Goal: Task Accomplishment & Management: Complete application form

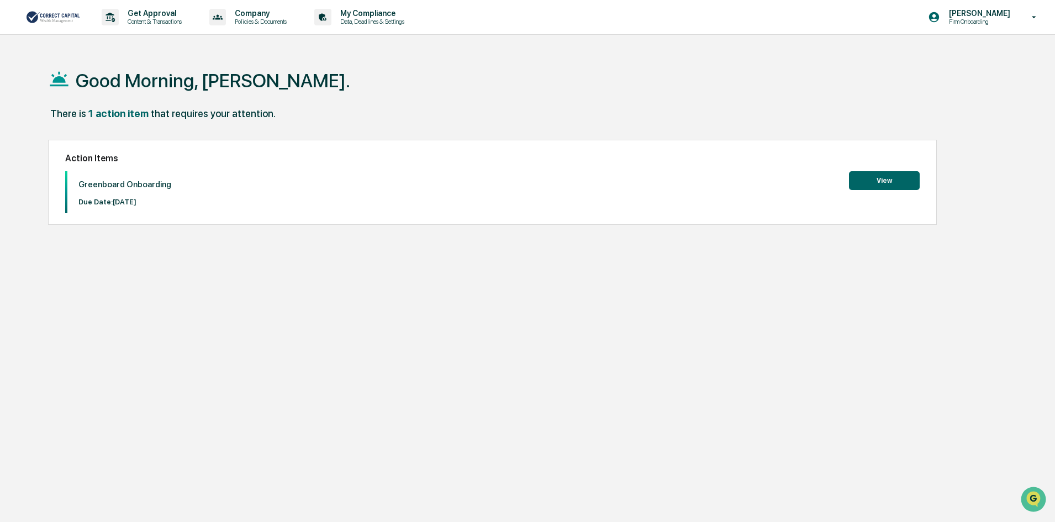
click at [867, 186] on button "View" at bounding box center [884, 180] width 71 height 19
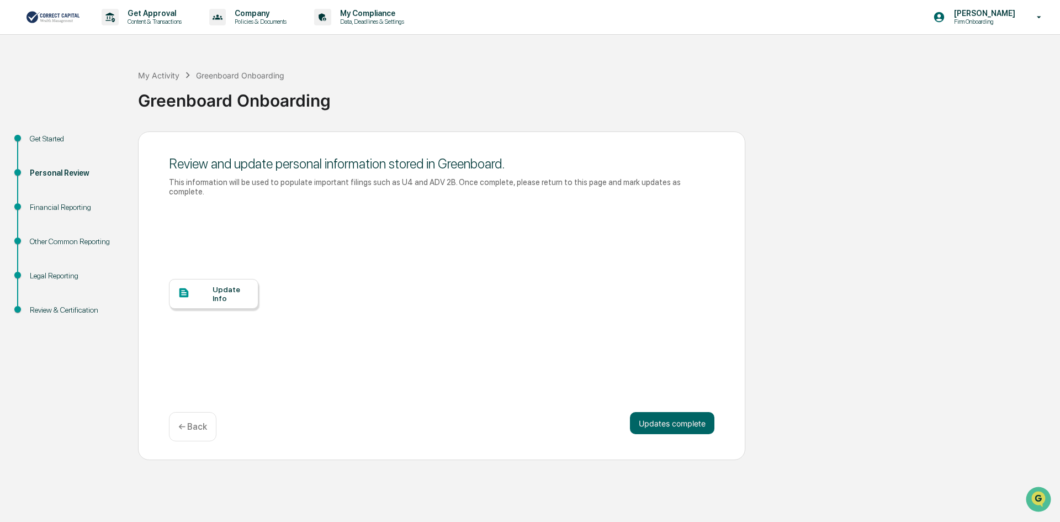
click at [233, 289] on div "Update Info" at bounding box center [231, 294] width 37 height 18
click at [689, 412] on button "Updates complete" at bounding box center [672, 423] width 85 height 22
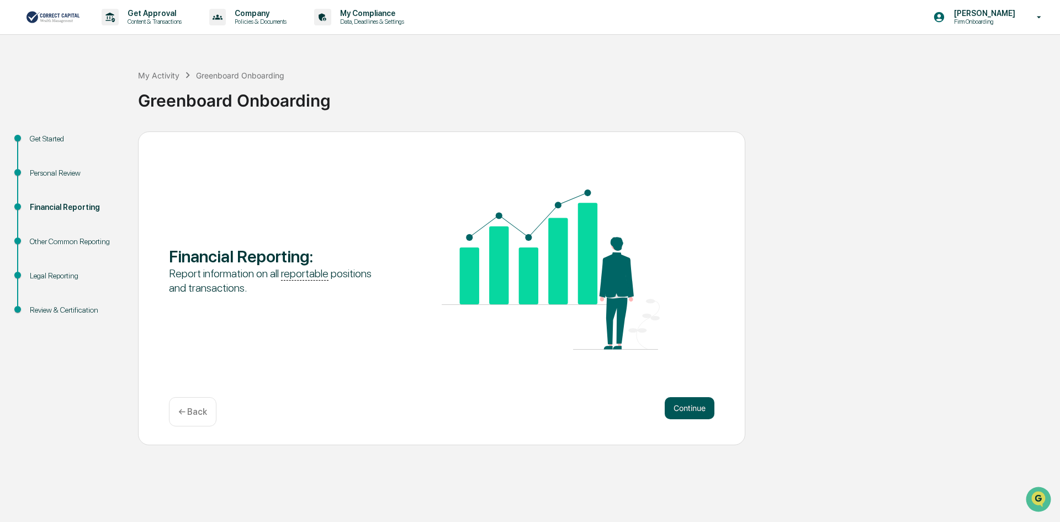
click at [689, 409] on button "Continue" at bounding box center [690, 408] width 50 height 22
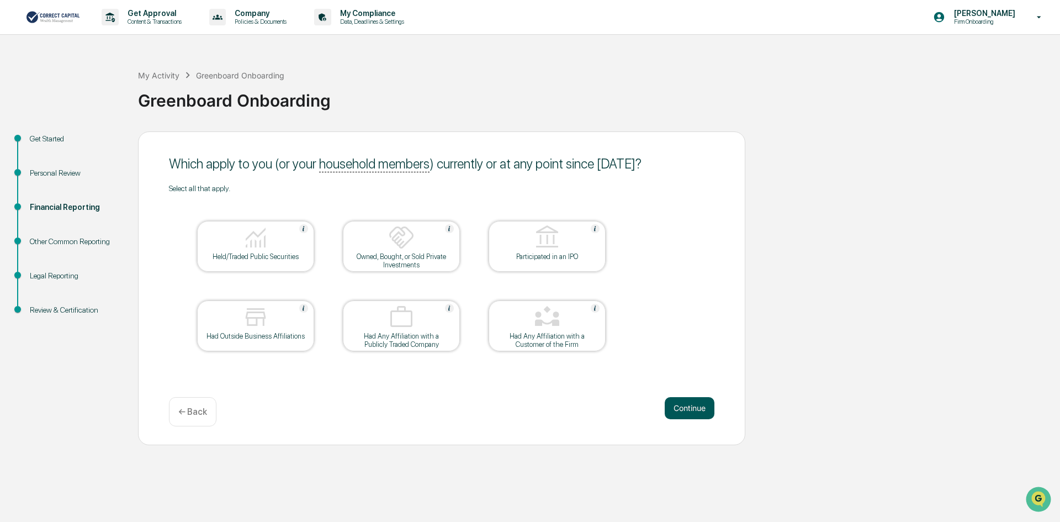
click at [693, 409] on button "Continue" at bounding box center [690, 408] width 50 height 22
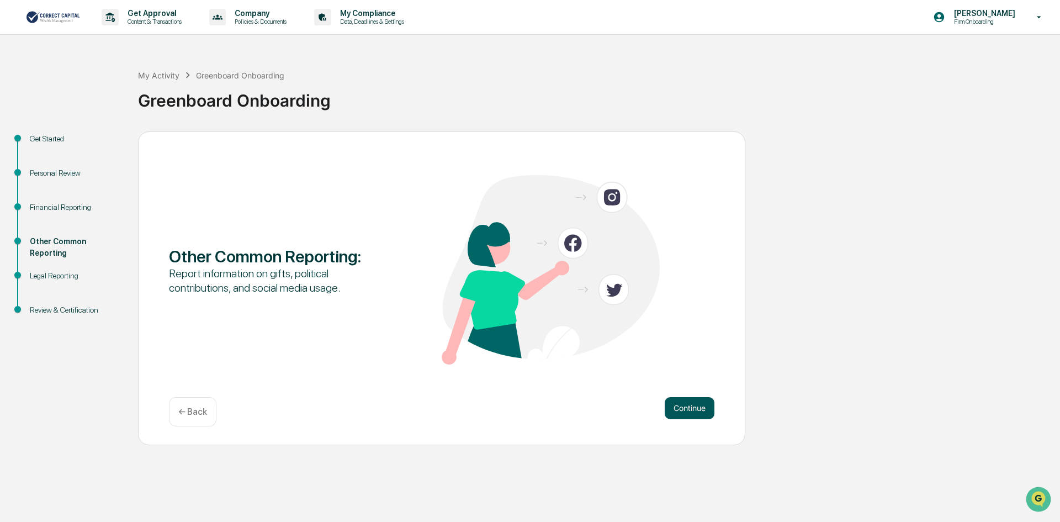
click at [693, 409] on button "Continue" at bounding box center [690, 408] width 50 height 22
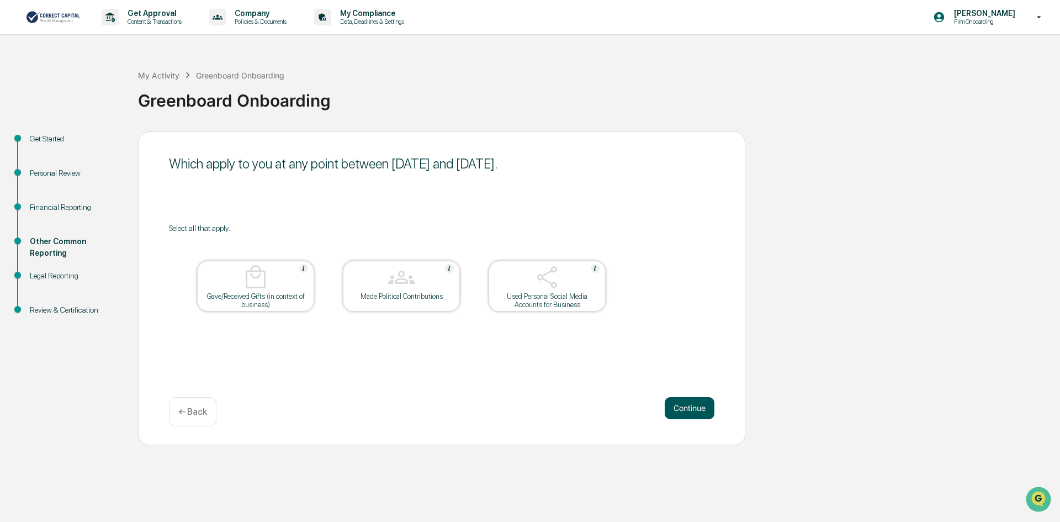
click at [693, 409] on button "Continue" at bounding box center [690, 408] width 50 height 22
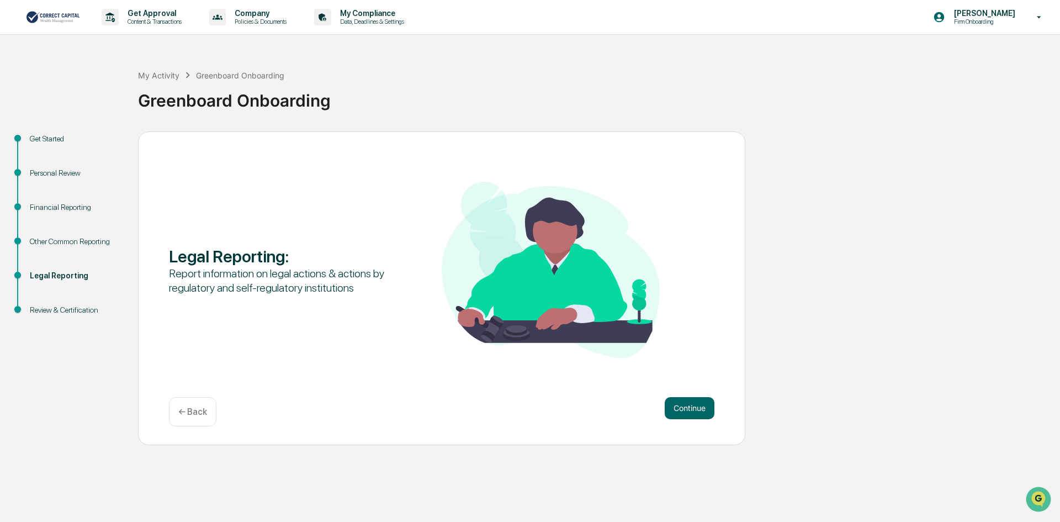
click at [693, 409] on button "Continue" at bounding box center [690, 408] width 50 height 22
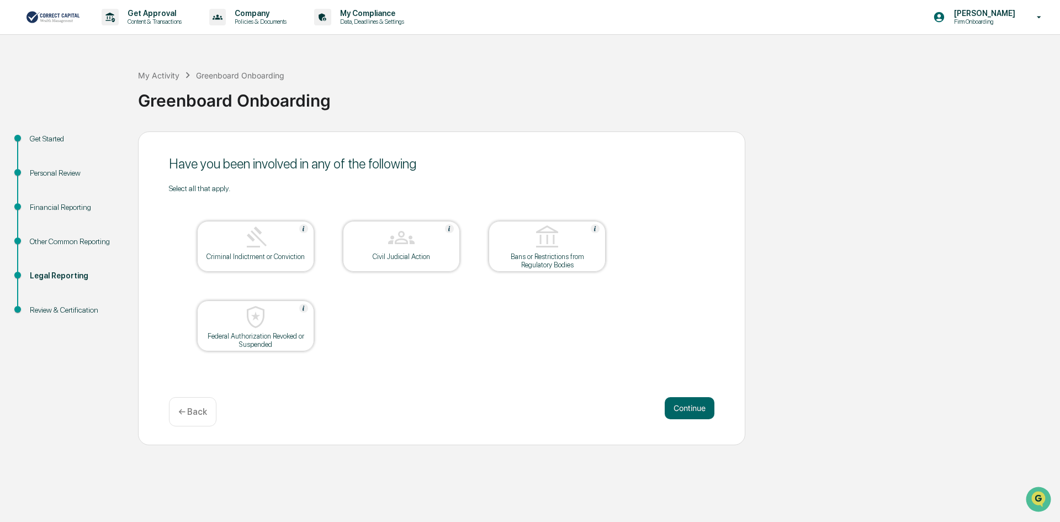
click at [199, 413] on p "← Back" at bounding box center [192, 412] width 29 height 10
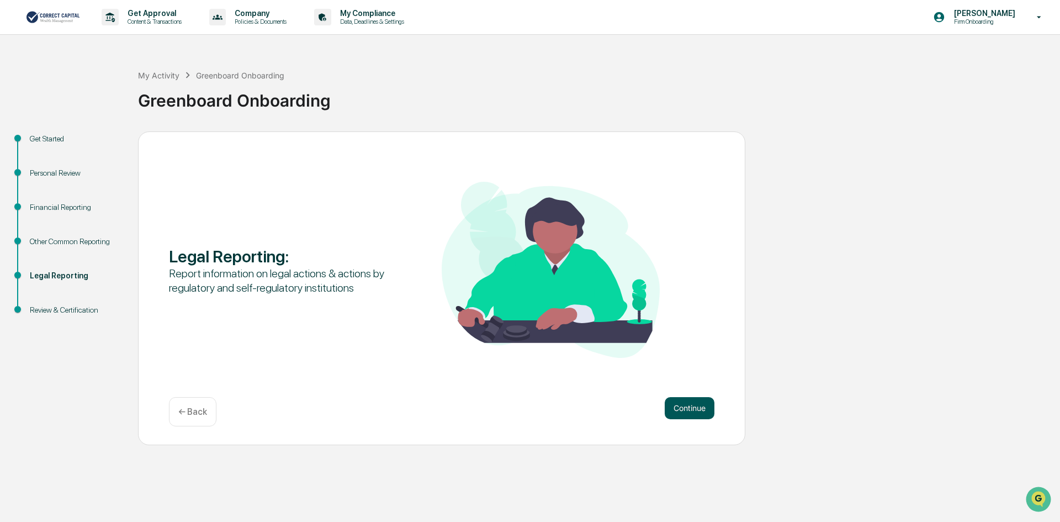
click at [680, 409] on button "Continue" at bounding box center [690, 408] width 50 height 22
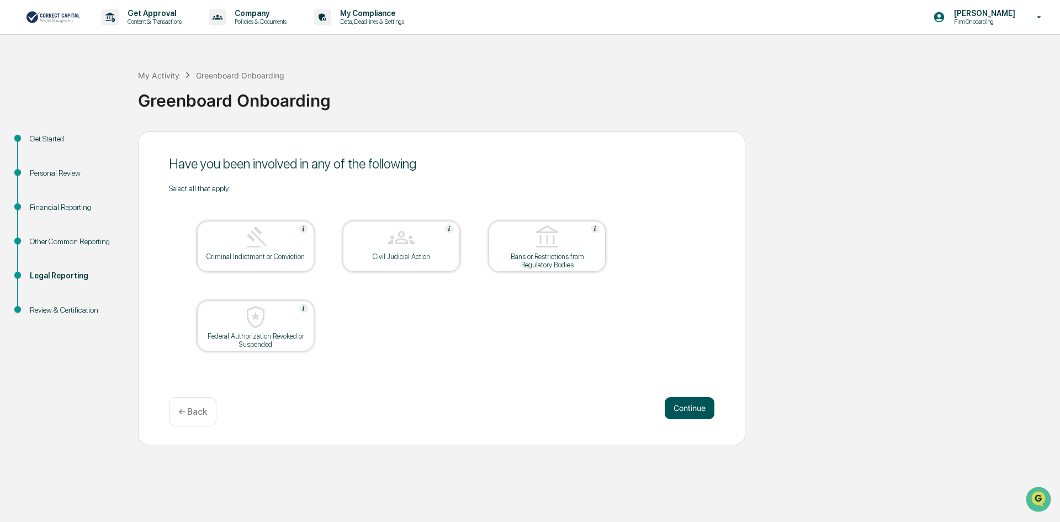
click at [694, 409] on button "Continue" at bounding box center [690, 408] width 50 height 22
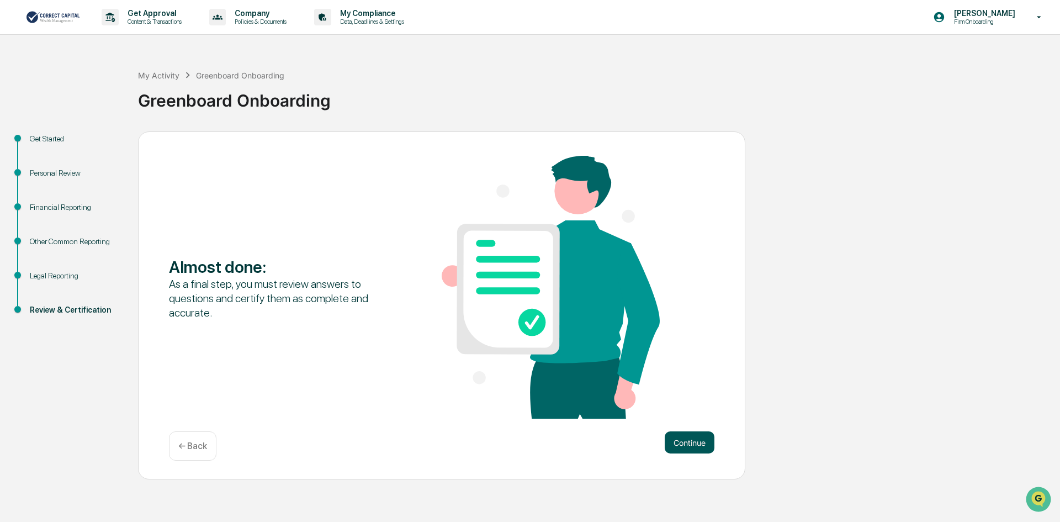
click at [691, 435] on button "Continue" at bounding box center [690, 442] width 50 height 22
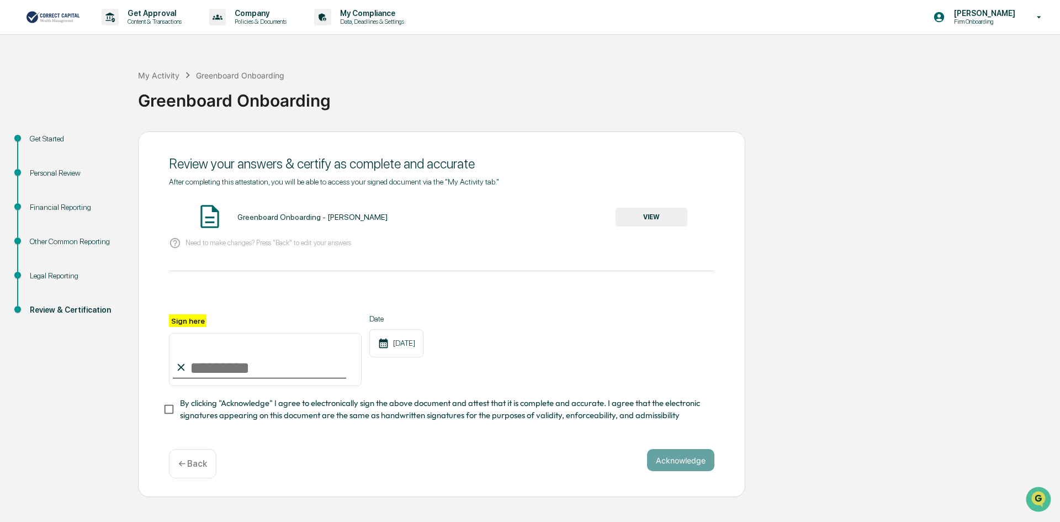
click at [187, 323] on label "Sign here" at bounding box center [188, 320] width 38 height 13
click at [187, 333] on input "Sign here" at bounding box center [265, 359] width 193 height 53
click at [202, 366] on input "Sign here" at bounding box center [265, 359] width 193 height 53
click at [193, 319] on label "Sign here" at bounding box center [188, 320] width 38 height 13
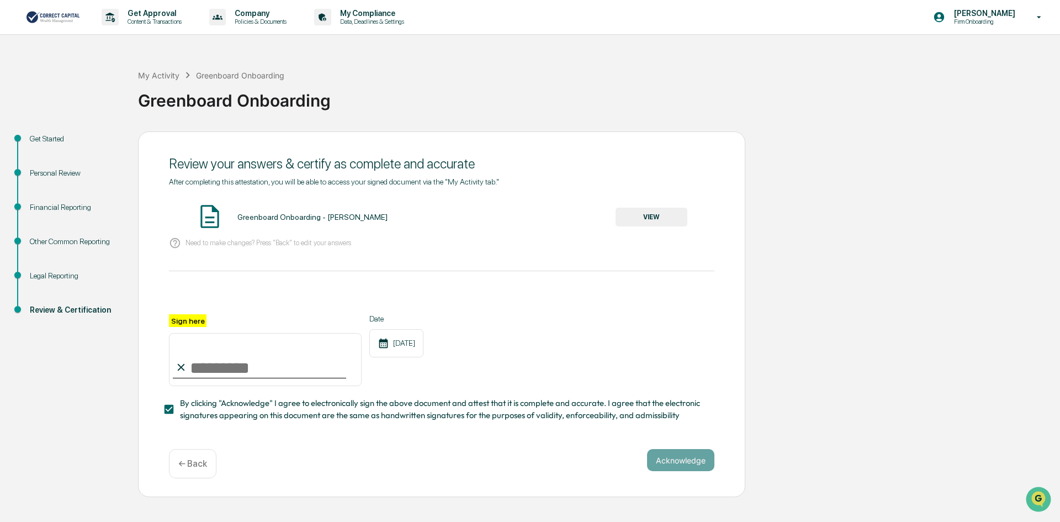
click at [193, 333] on input "Sign here" at bounding box center [265, 359] width 193 height 53
type input "**********"
click at [671, 462] on button "Acknowledge" at bounding box center [680, 460] width 67 height 22
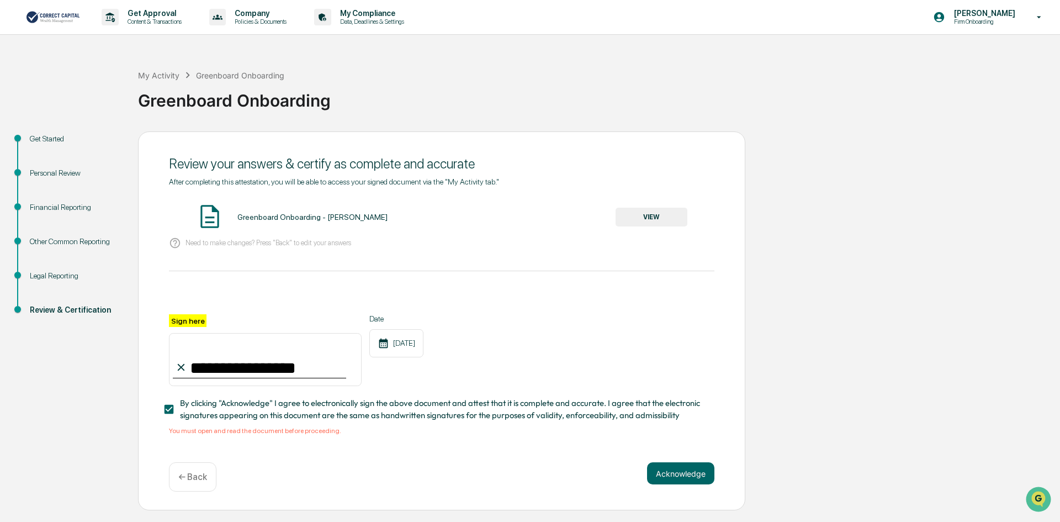
click at [565, 339] on div "**********" at bounding box center [442, 350] width 546 height 72
click at [639, 214] on button "VIEW" at bounding box center [652, 217] width 72 height 19
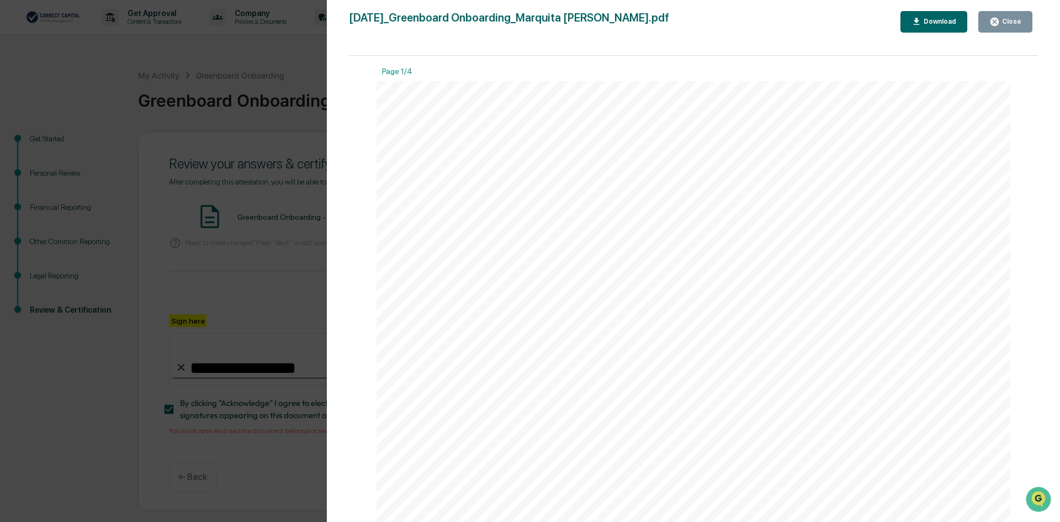
click at [1004, 22] on div "Close" at bounding box center [1011, 22] width 22 height 8
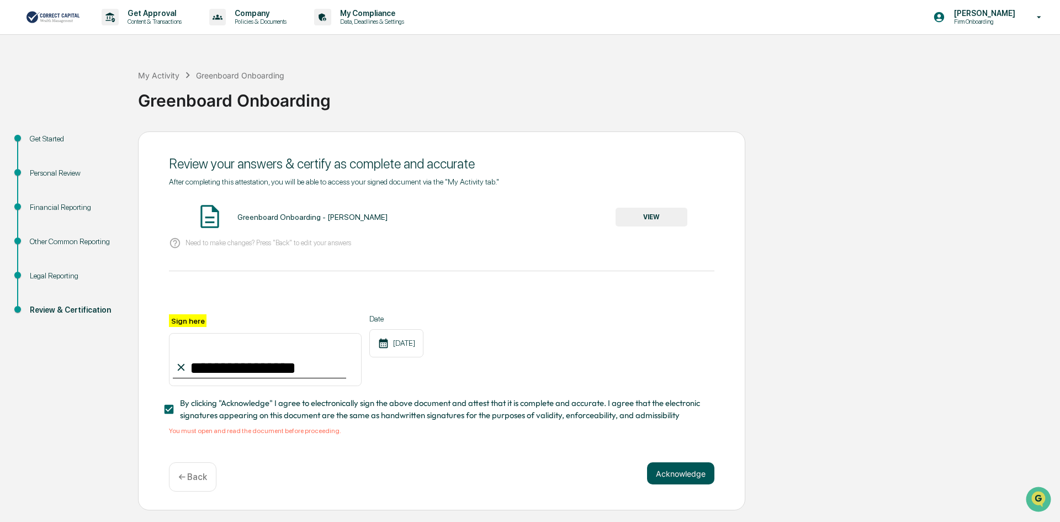
click at [691, 478] on button "Acknowledge" at bounding box center [680, 473] width 67 height 22
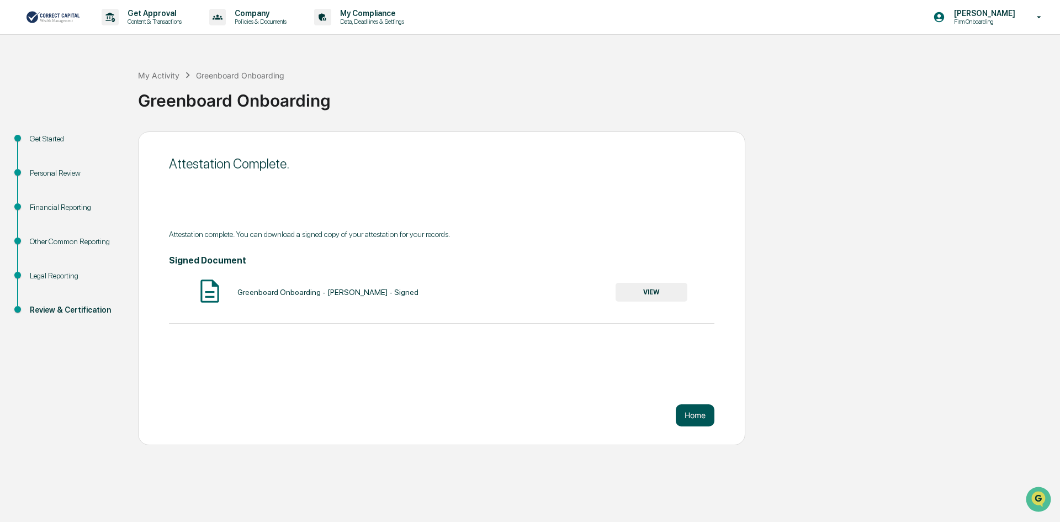
click at [700, 415] on button "Home" at bounding box center [695, 415] width 39 height 22
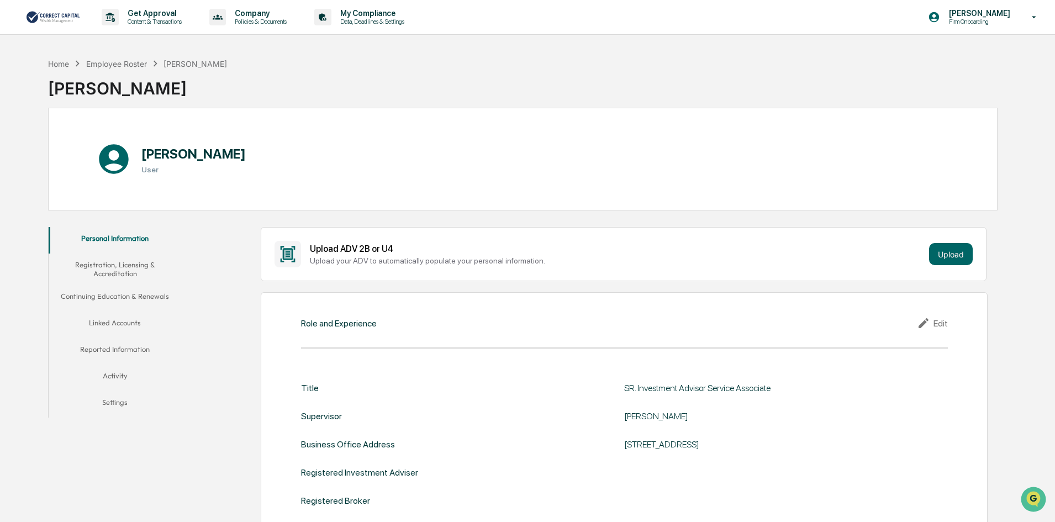
click at [108, 325] on button "Linked Accounts" at bounding box center [115, 325] width 133 height 27
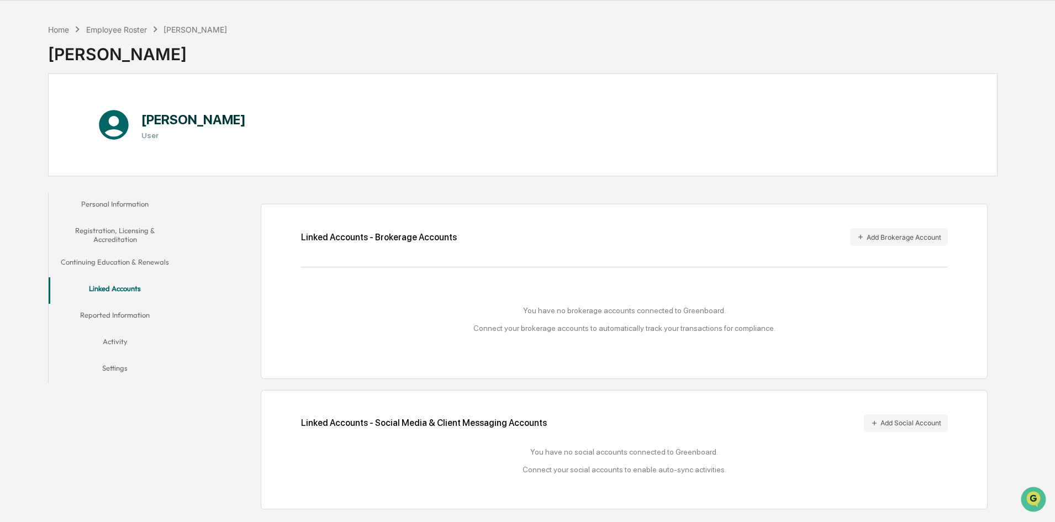
scroll to position [52, 0]
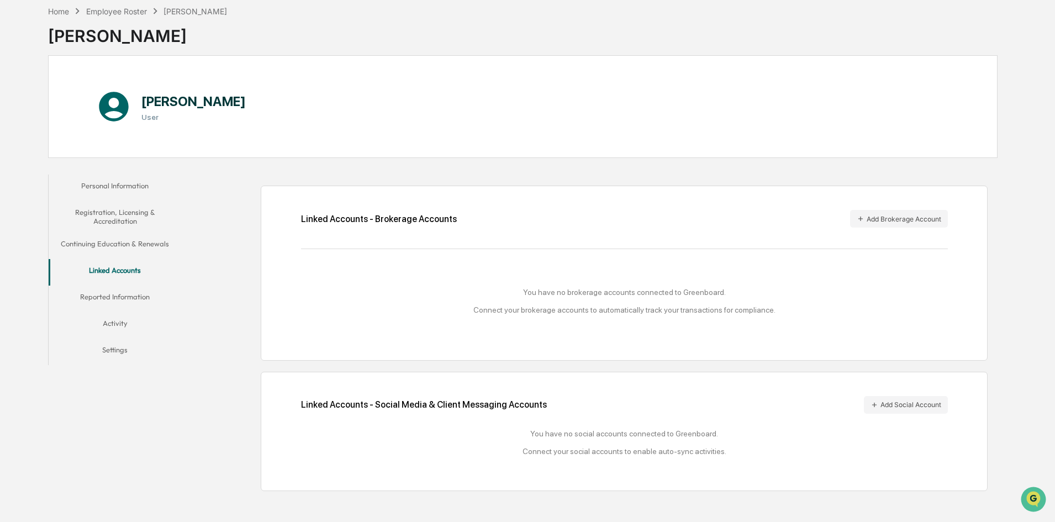
click at [120, 183] on button "Personal Information" at bounding box center [115, 188] width 133 height 27
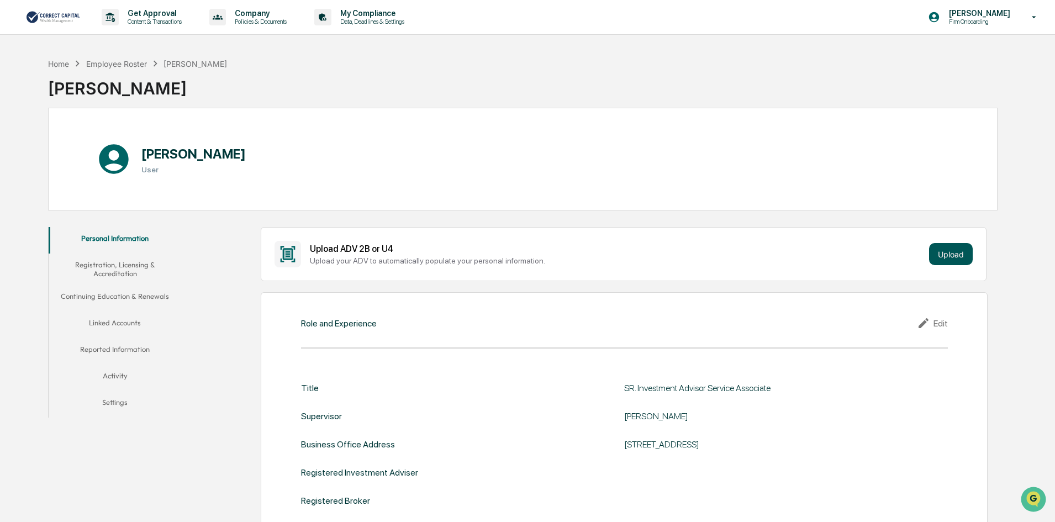
click at [963, 247] on button "Upload" at bounding box center [951, 254] width 44 height 22
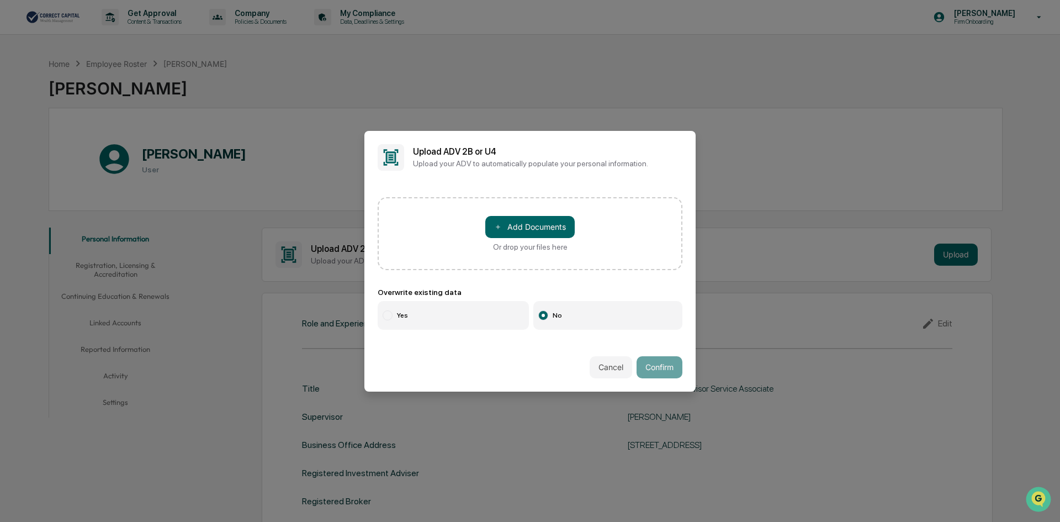
click at [675, 379] on div "Cancel Confirm" at bounding box center [530, 367] width 331 height 49
click at [482, 315] on label "Yes" at bounding box center [453, 315] width 151 height 29
click at [548, 247] on div "Or drop your files here" at bounding box center [530, 246] width 75 height 9
click at [0, 0] on input "＋ Add Documents Or drop your files here" at bounding box center [0, 0] width 0 height 0
click at [445, 305] on label "Yes" at bounding box center [453, 315] width 151 height 29
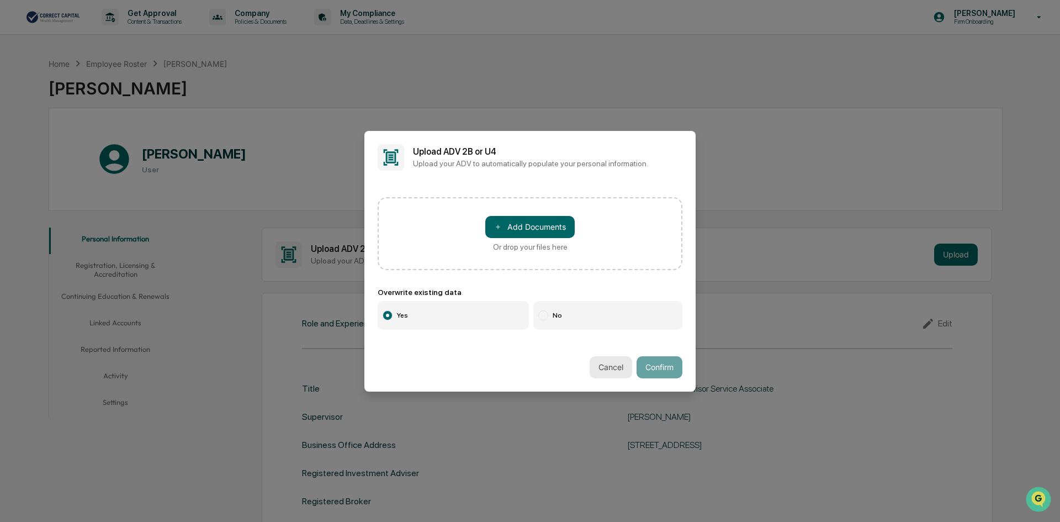
click at [614, 372] on button "Cancel" at bounding box center [611, 367] width 43 height 22
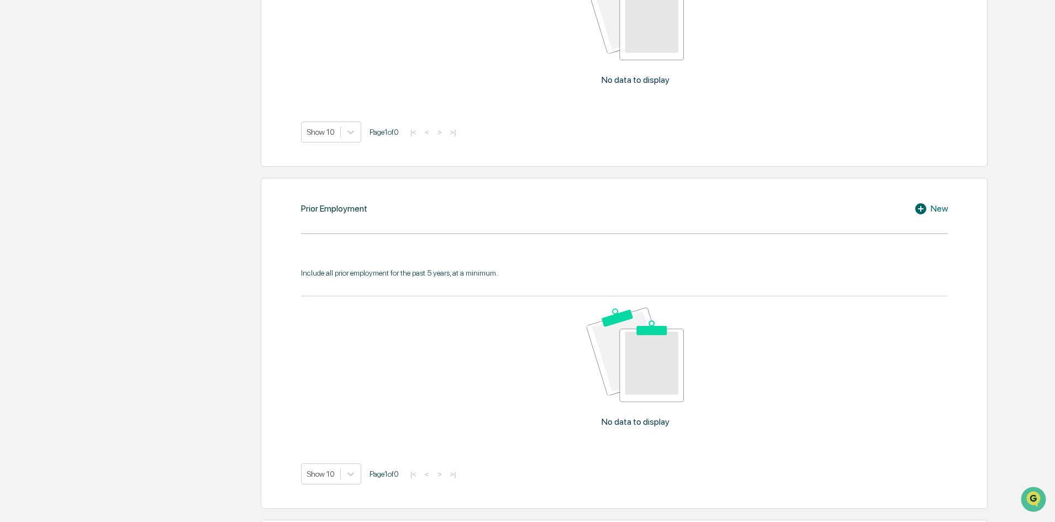
scroll to position [1011, 0]
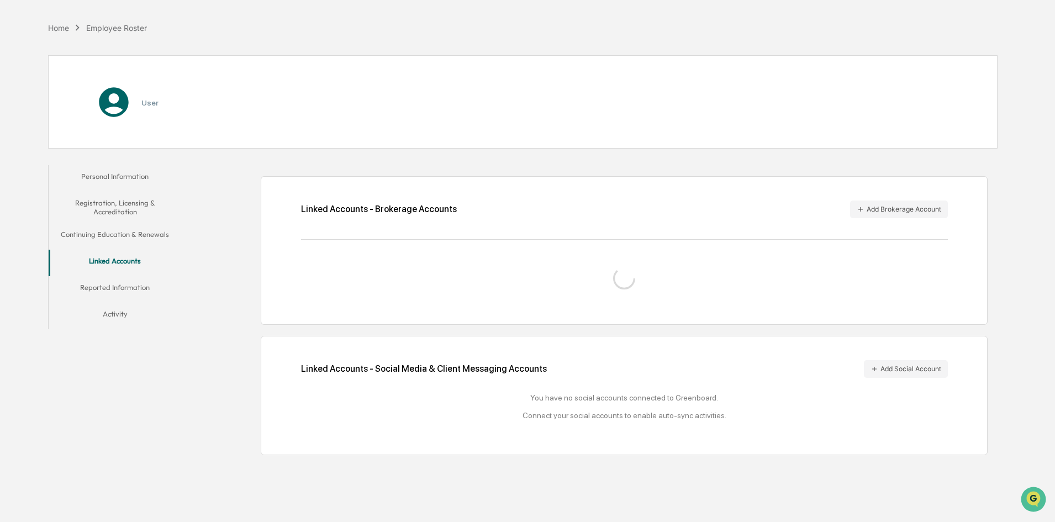
scroll to position [52, 0]
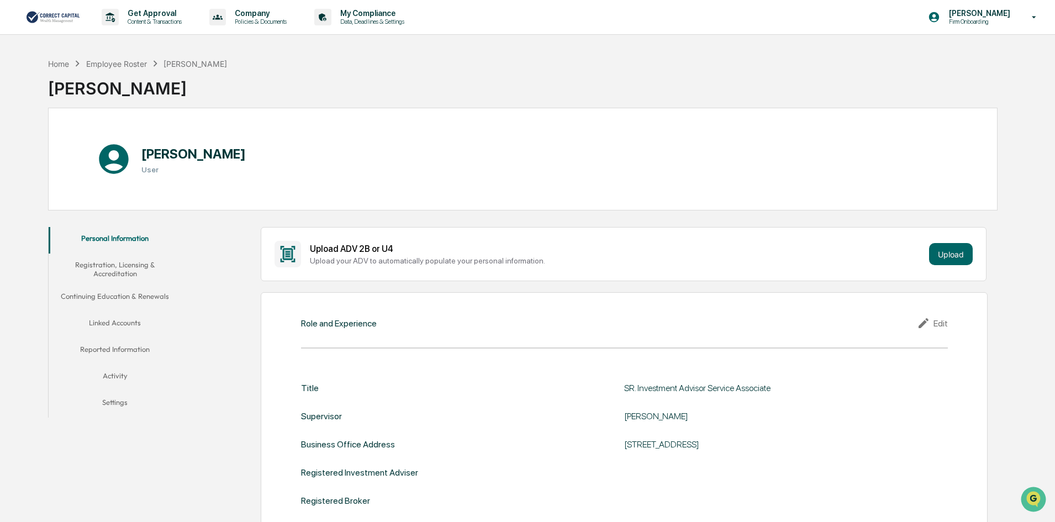
click at [117, 269] on button "Registration, Licensing & Accreditation" at bounding box center [115, 269] width 133 height 31
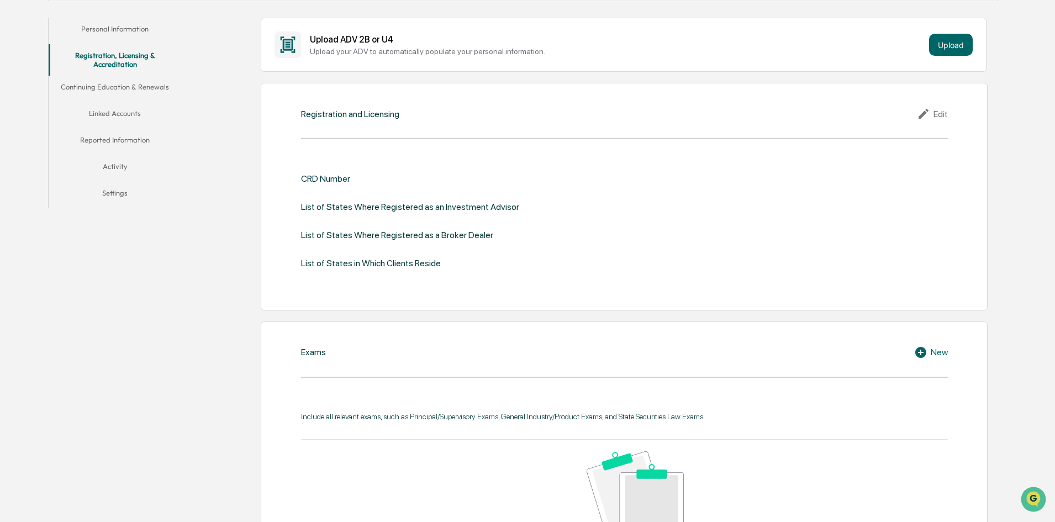
scroll to position [221, 0]
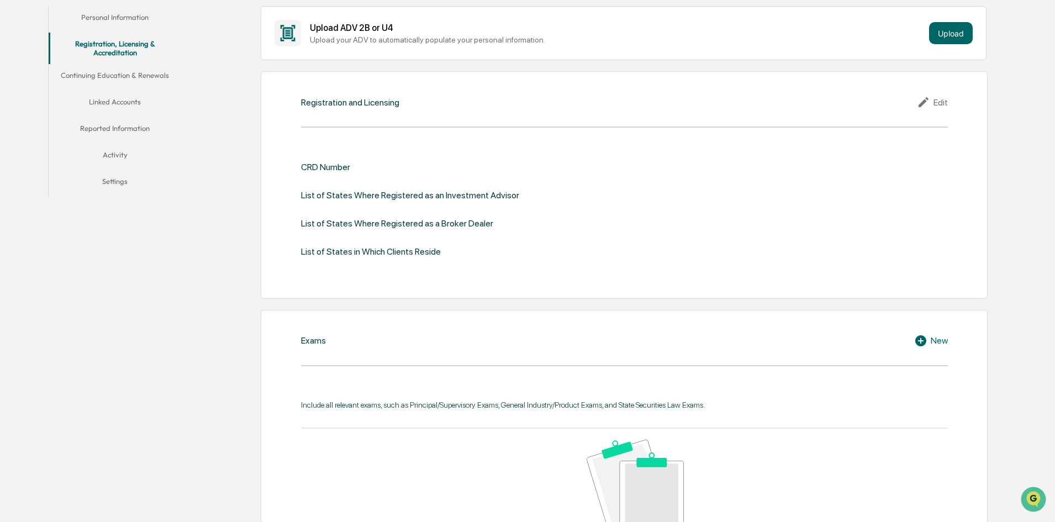
click at [140, 76] on button "Continuing Education & Renewals" at bounding box center [115, 77] width 133 height 27
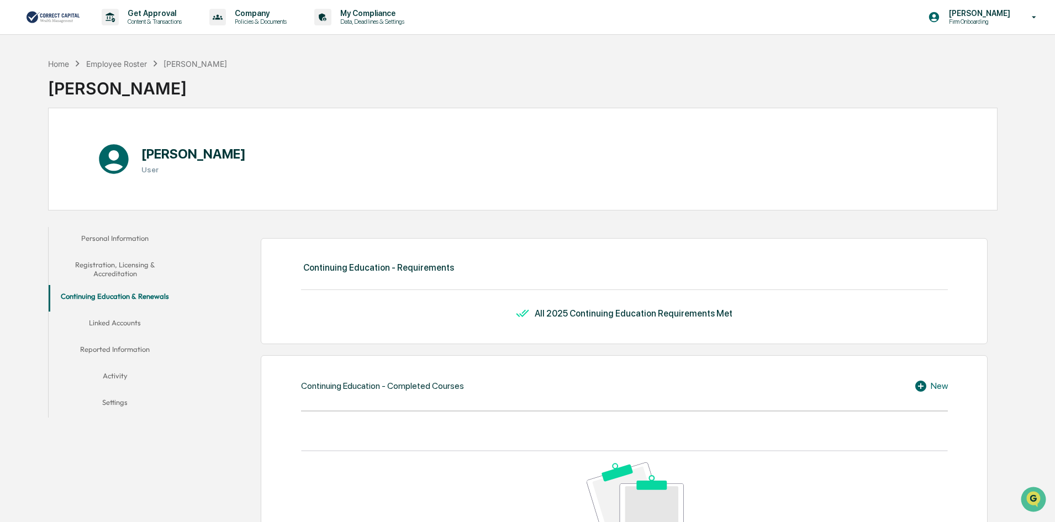
click at [115, 324] on button "Linked Accounts" at bounding box center [115, 325] width 133 height 27
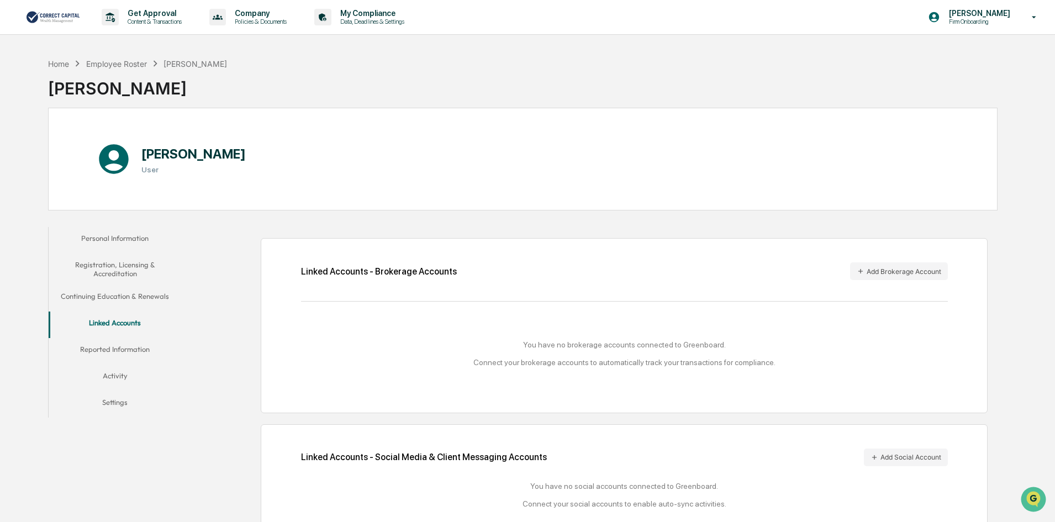
scroll to position [52, 0]
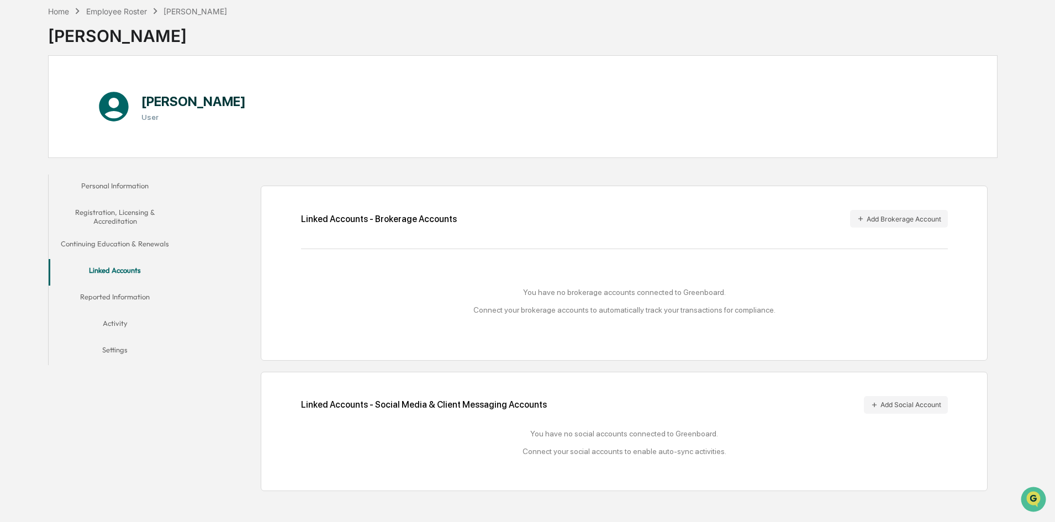
click at [134, 297] on button "Reported Information" at bounding box center [115, 299] width 133 height 27
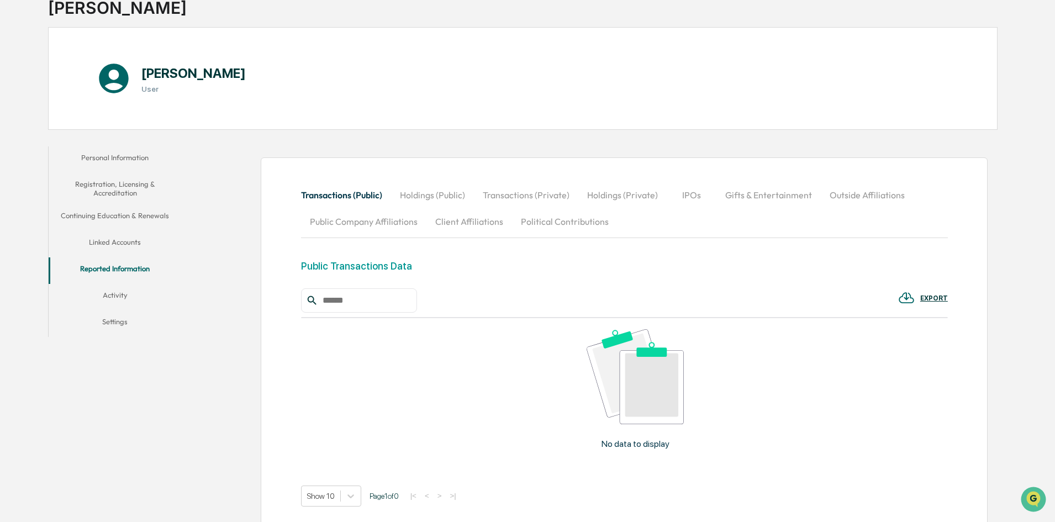
scroll to position [108, 0]
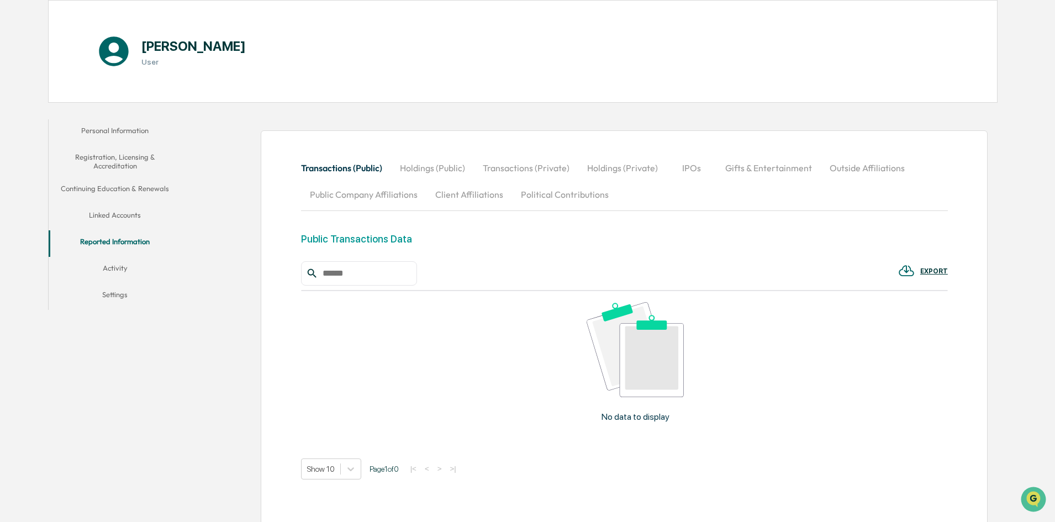
click at [146, 133] on button "Personal Information" at bounding box center [115, 132] width 133 height 27
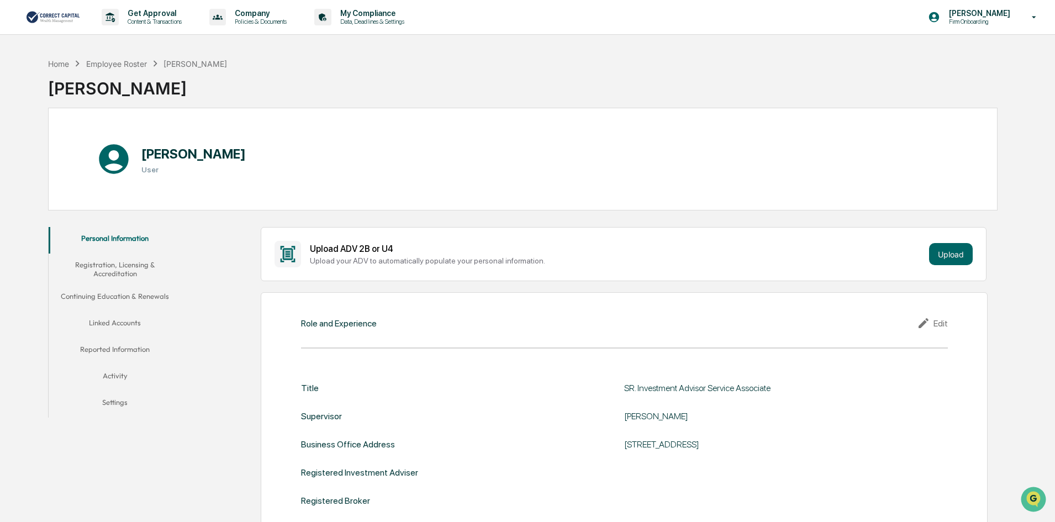
click at [920, 323] on icon at bounding box center [925, 322] width 17 height 13
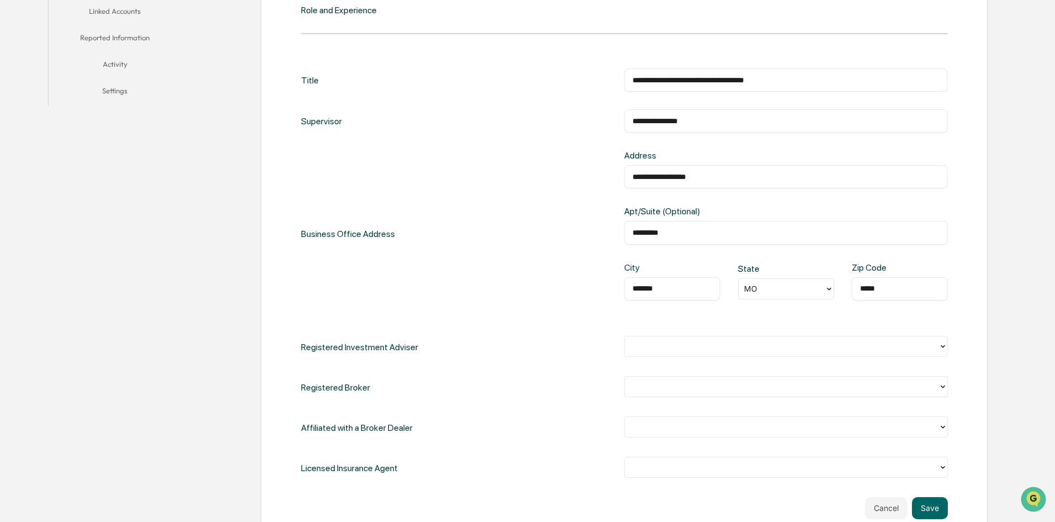
scroll to position [331, 0]
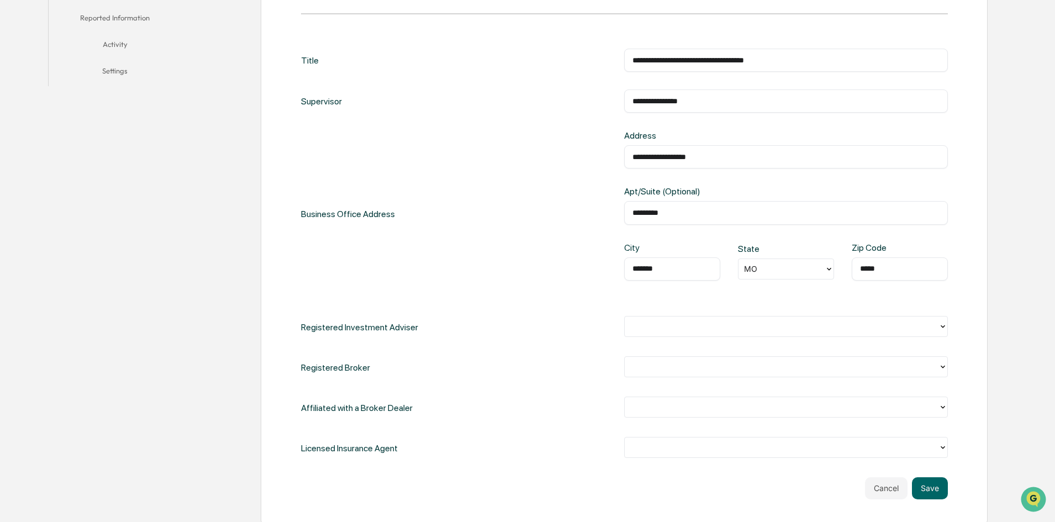
click at [941, 326] on icon at bounding box center [942, 326] width 9 height 9
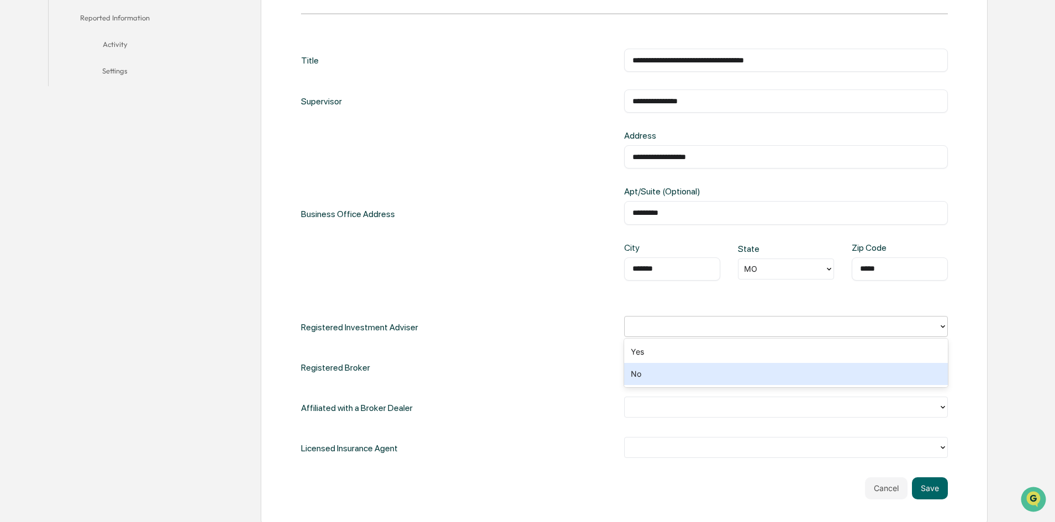
click at [653, 374] on div "No" at bounding box center [786, 374] width 324 height 22
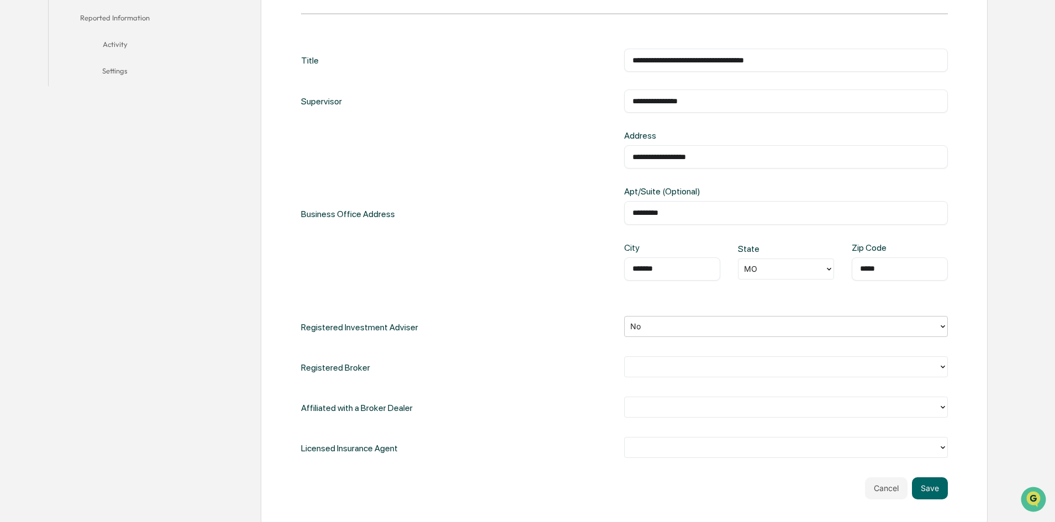
click at [942, 364] on icon at bounding box center [942, 366] width 9 height 9
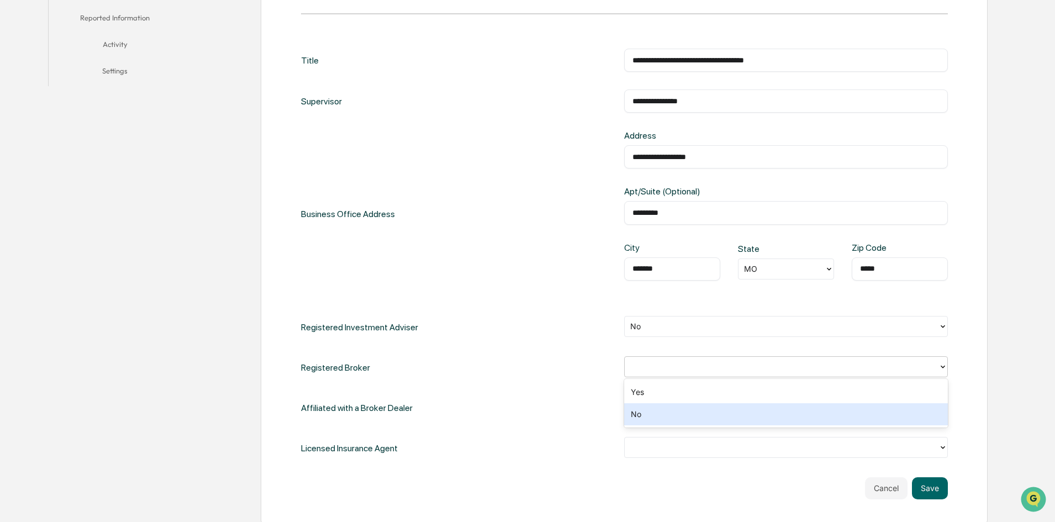
click at [674, 420] on div "No" at bounding box center [786, 414] width 324 height 22
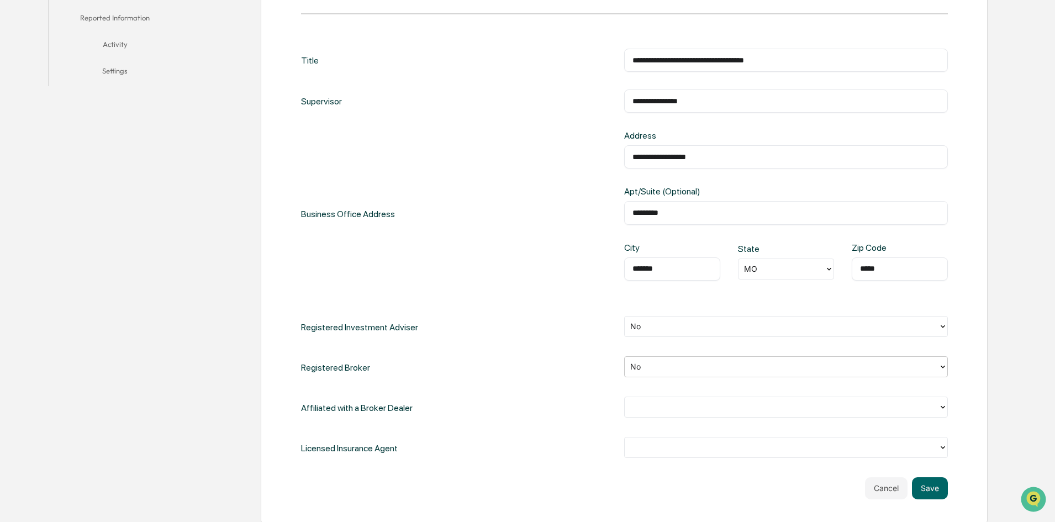
click at [658, 398] on div at bounding box center [782, 406] width 314 height 17
click at [628, 456] on div "No" at bounding box center [786, 455] width 324 height 22
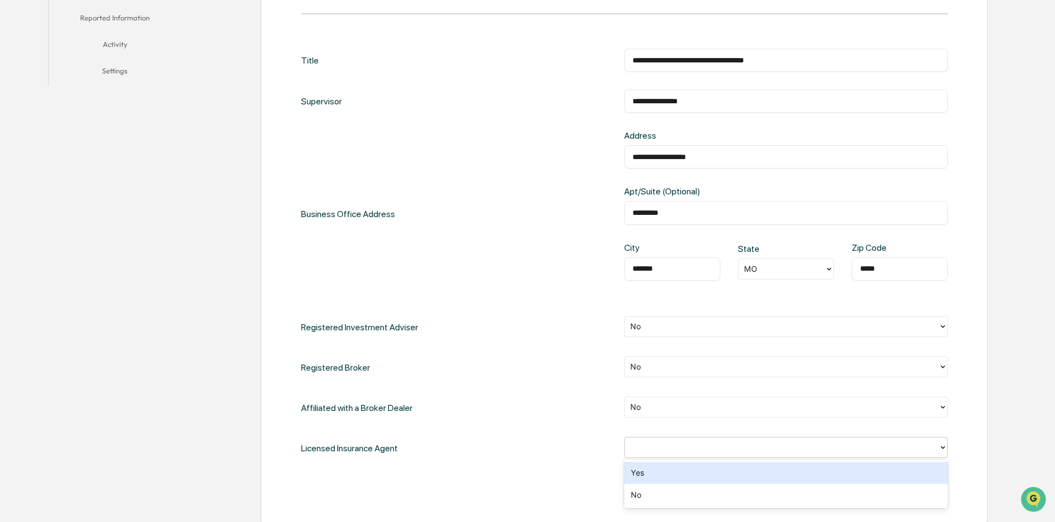
click at [673, 446] on div at bounding box center [781, 447] width 303 height 13
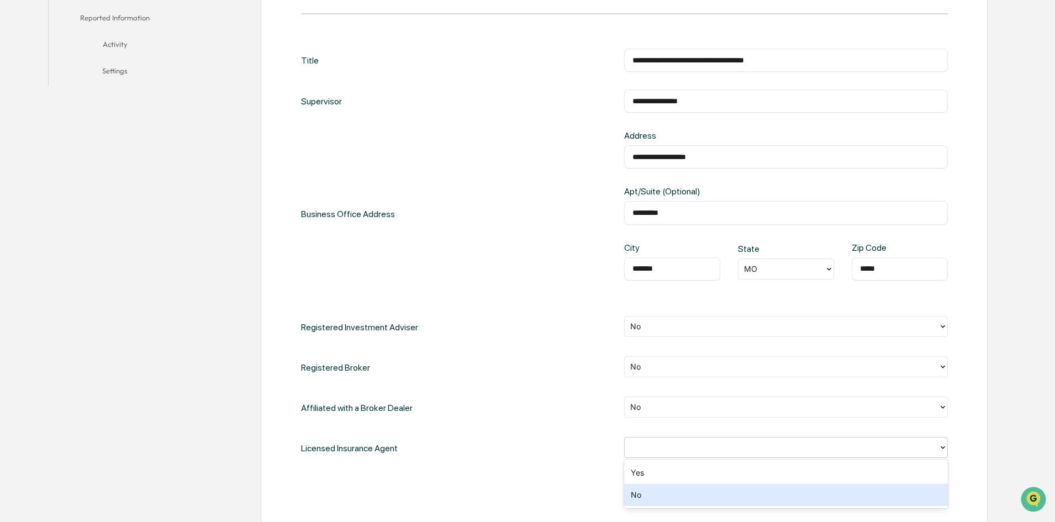
click at [662, 492] on div "No" at bounding box center [786, 495] width 324 height 22
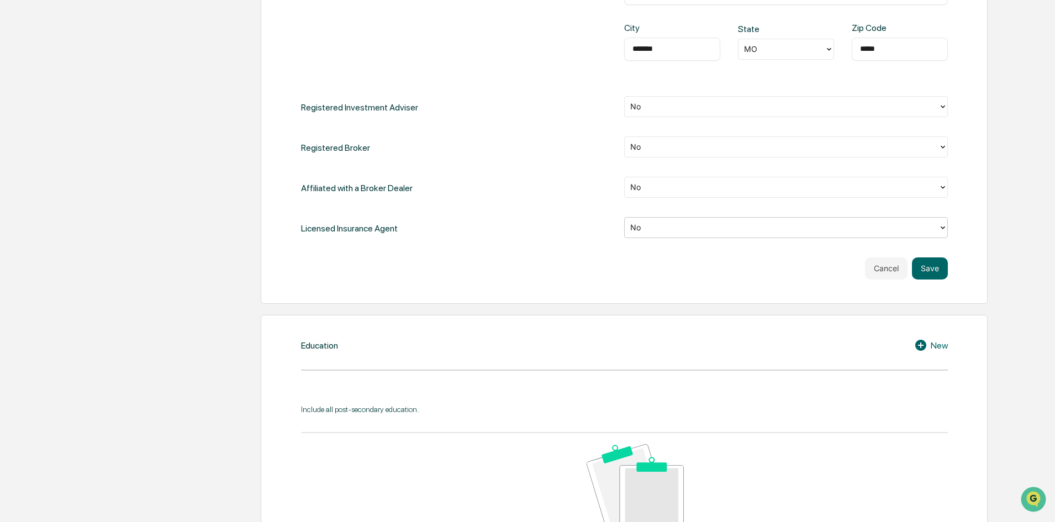
scroll to position [552, 0]
click at [926, 270] on button "Save" at bounding box center [930, 267] width 36 height 22
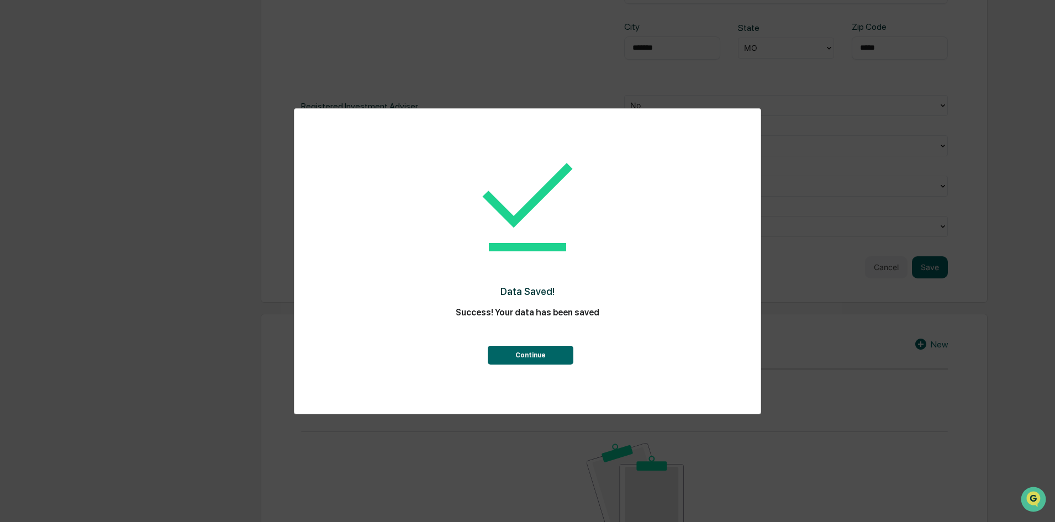
click at [529, 357] on button "Continue" at bounding box center [531, 355] width 86 height 19
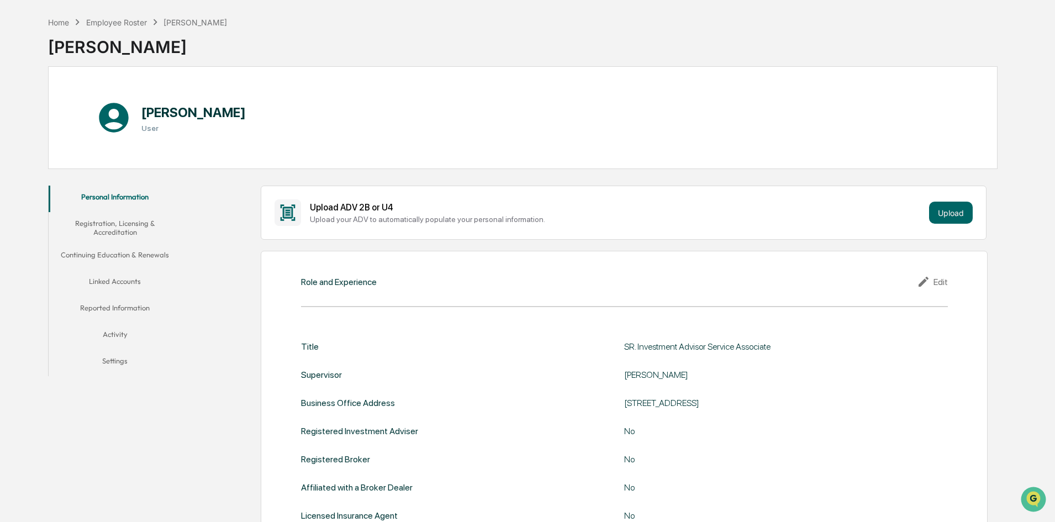
scroll to position [0, 0]
